Goal: Task Accomplishment & Management: Complete application form

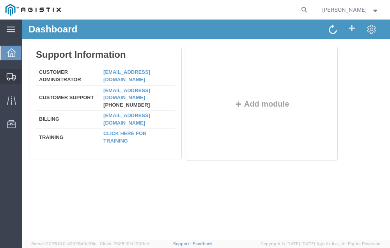
click at [0, 0] on span "Shipment Manager" at bounding box center [0, 0] width 0 height 0
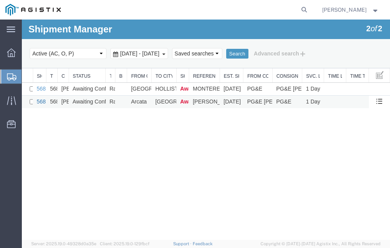
click at [41, 101] on link "56854667" at bounding box center [49, 101] width 24 height 6
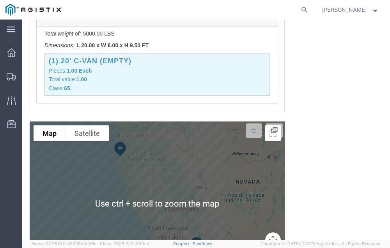
scroll to position [870, 0]
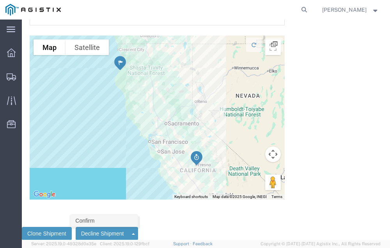
click link "Confirm"
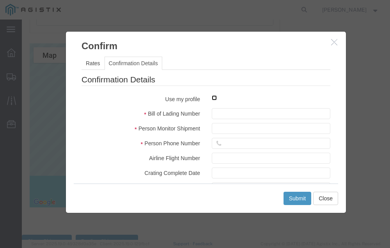
click input "checkbox"
checkbox input "true"
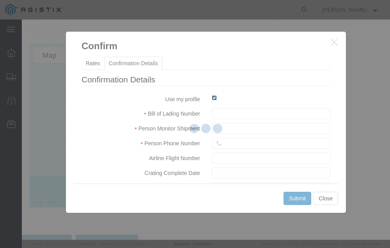
type input "[PERSON_NAME]"
type input "[PHONE_NUMBER]"
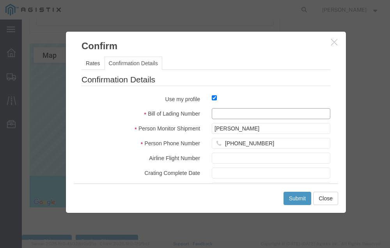
click input "text"
type input "56854667"
click button "Submit"
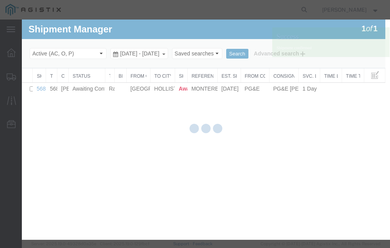
scroll to position [0, 0]
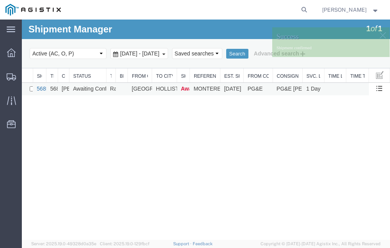
click at [41, 88] on link "56855743" at bounding box center [49, 88] width 24 height 6
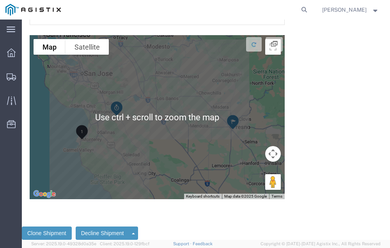
scroll to position [1883, 0]
click link "Confirm"
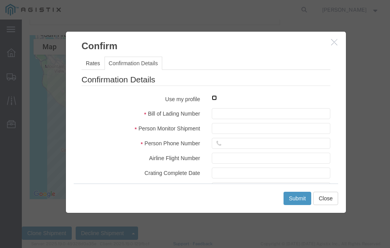
click input "checkbox"
checkbox input "true"
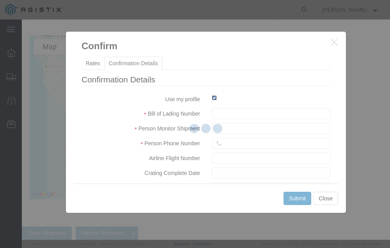
type input "[PERSON_NAME]"
type input "[PHONE_NUMBER]"
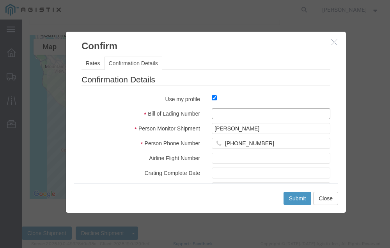
click input "text"
type input "56855743"
click button "Submit"
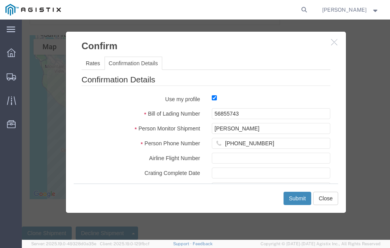
scroll to position [0, 0]
